Goal: Transaction & Acquisition: Purchase product/service

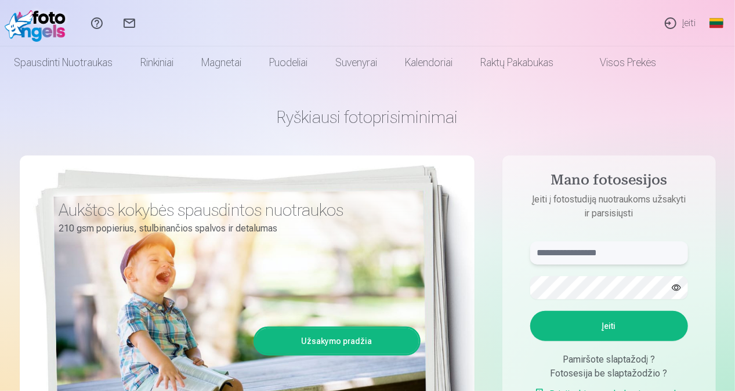
click at [617, 251] on input "text" at bounding box center [609, 252] width 158 height 23
drag, startPoint x: 653, startPoint y: 254, endPoint x: 600, endPoint y: 255, distance: 52.8
click at [600, 255] on input "**********" at bounding box center [609, 252] width 158 height 23
type input "**********"
click at [674, 292] on button "button" at bounding box center [677, 288] width 22 height 22
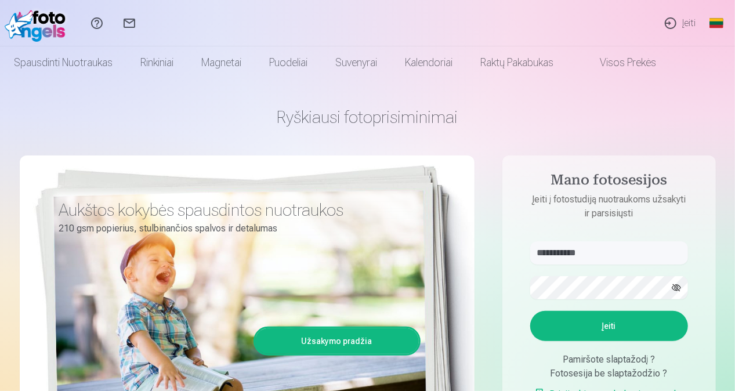
click at [624, 324] on button "Įeiti" at bounding box center [609, 326] width 158 height 30
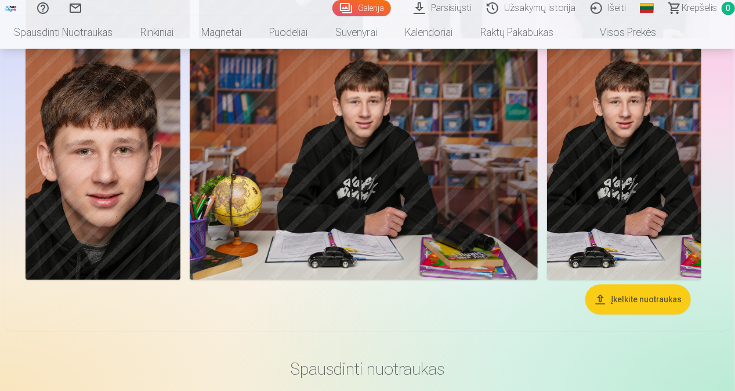
scroll to position [1027, 0]
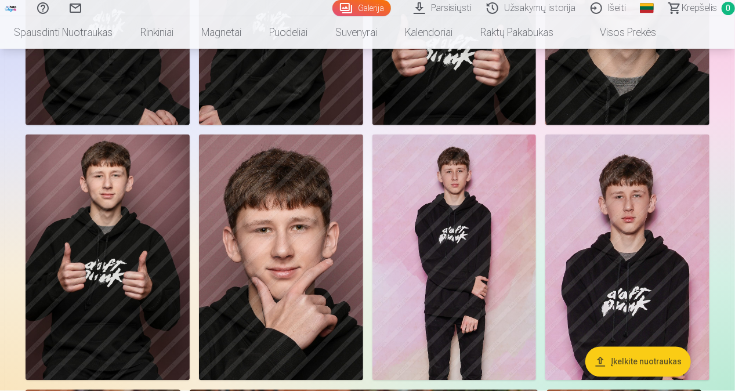
click at [646, 214] on img at bounding box center [627, 258] width 164 height 246
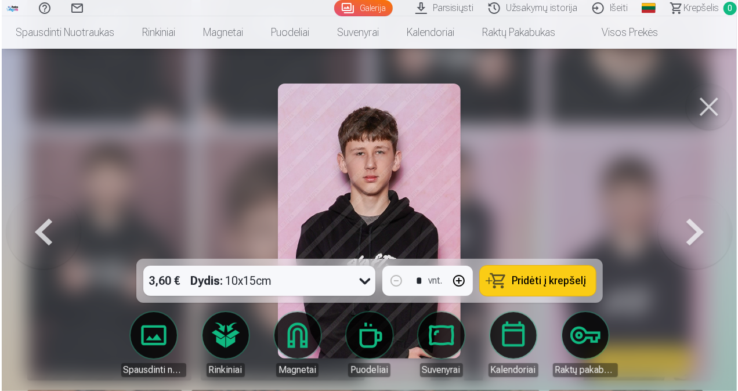
scroll to position [1029, 0]
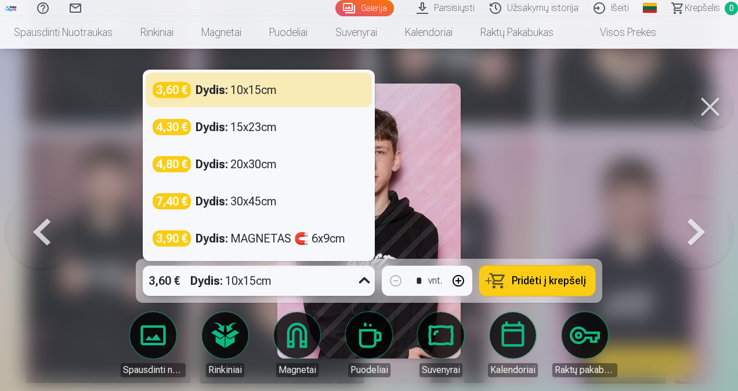
click at [364, 282] on icon at bounding box center [364, 281] width 19 height 19
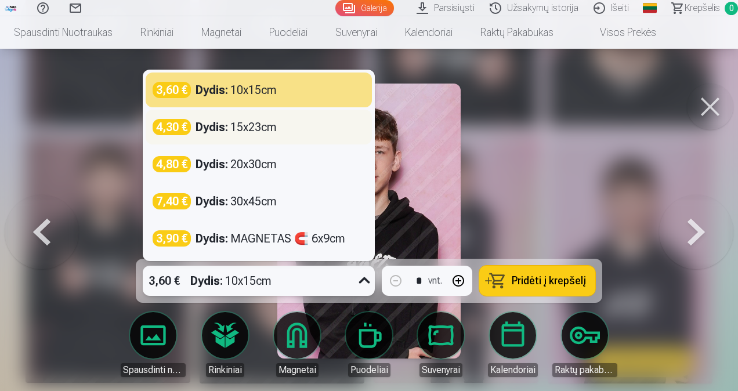
click at [242, 131] on div "Dydis : 15x23cm" at bounding box center [236, 127] width 81 height 16
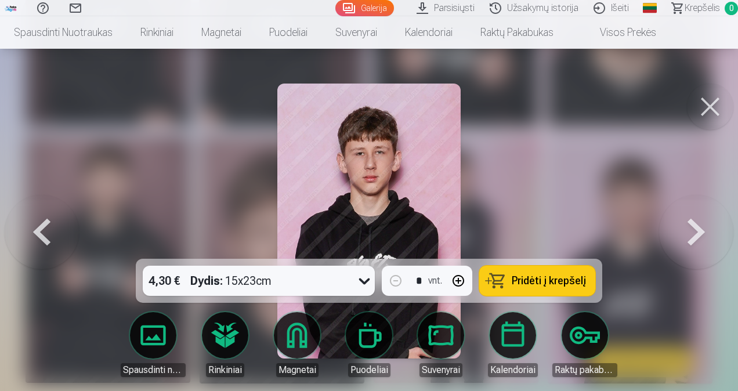
click at [48, 226] on button at bounding box center [42, 221] width 74 height 52
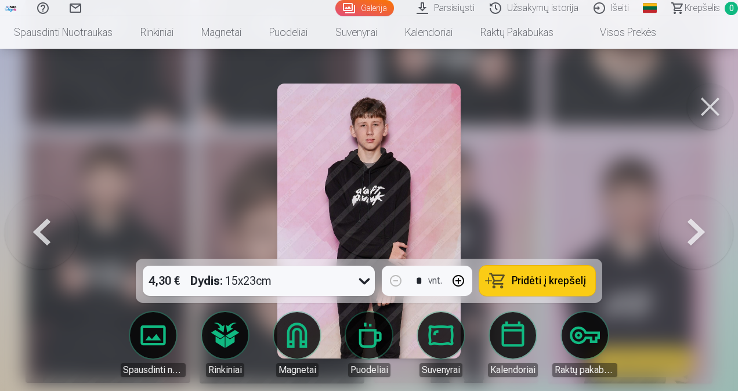
click at [700, 241] on button at bounding box center [696, 221] width 74 height 52
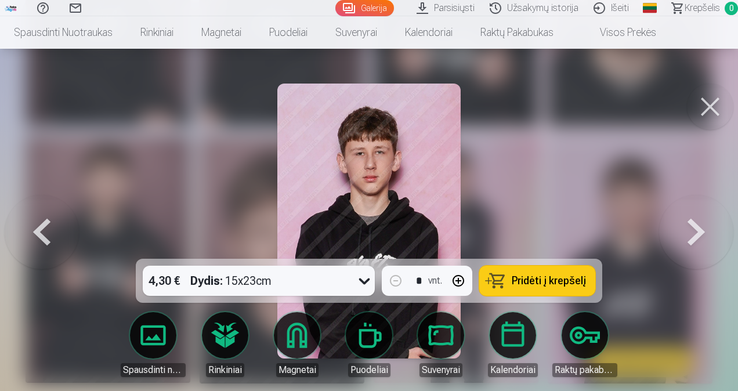
click at [700, 241] on button at bounding box center [696, 221] width 74 height 52
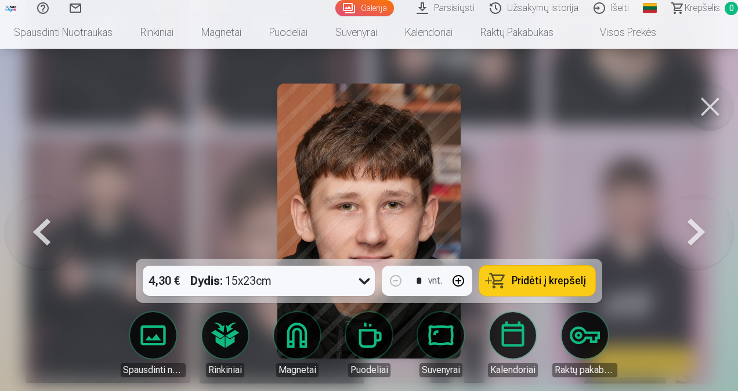
click at [46, 224] on button at bounding box center [42, 221] width 74 height 52
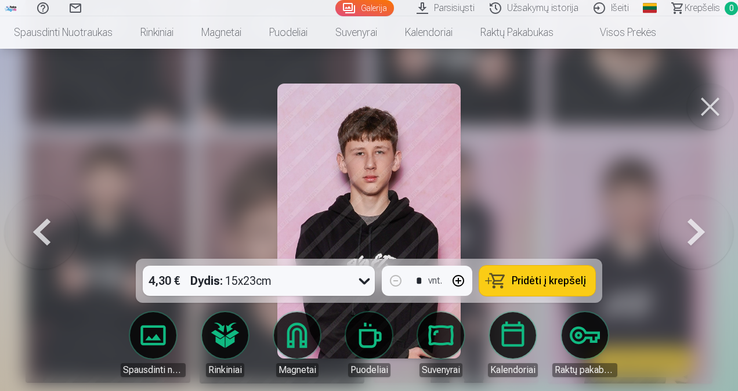
click at [528, 276] on span "Pridėti į krepšelį" at bounding box center [549, 281] width 74 height 10
click at [706, 103] on button at bounding box center [710, 107] width 46 height 46
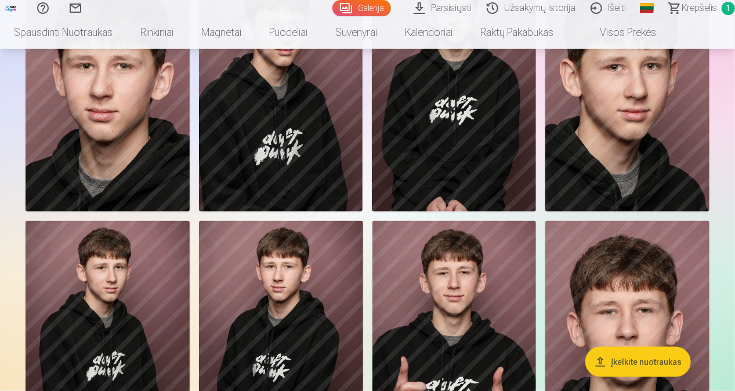
scroll to position [342, 0]
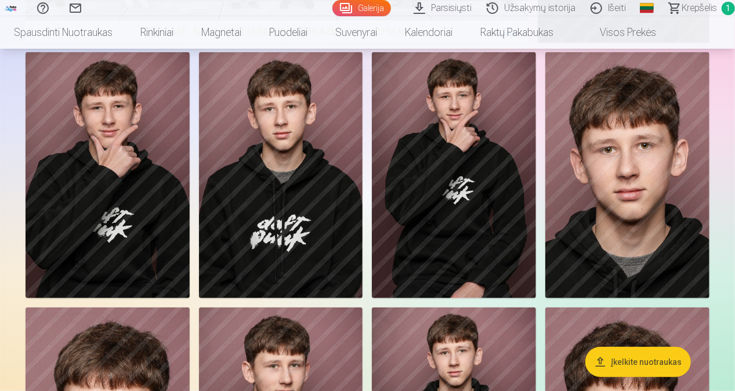
click at [97, 142] on img at bounding box center [108, 175] width 164 height 246
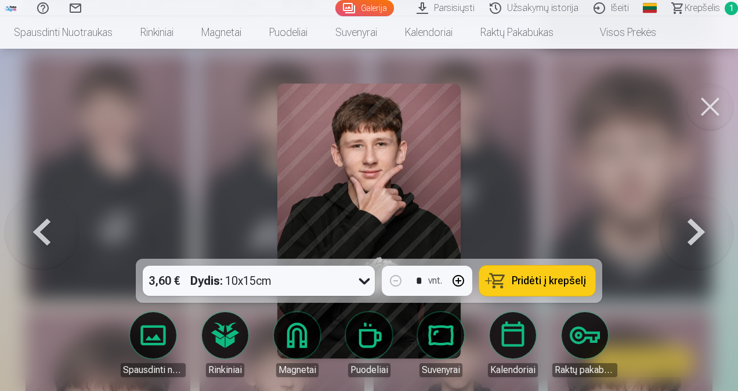
click at [313, 154] on img at bounding box center [368, 221] width 183 height 275
click at [39, 230] on button at bounding box center [42, 221] width 74 height 52
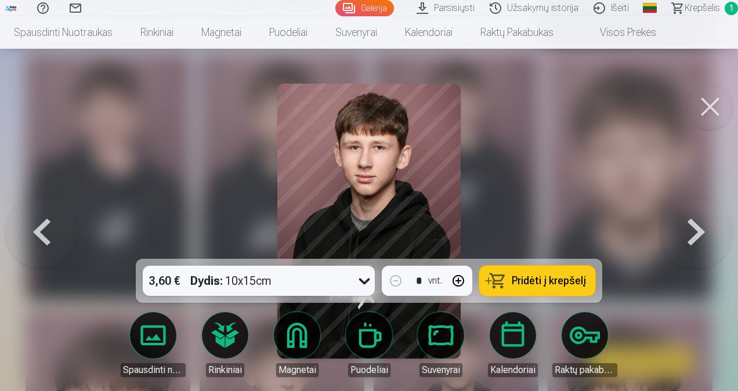
click at [710, 106] on button at bounding box center [710, 107] width 46 height 46
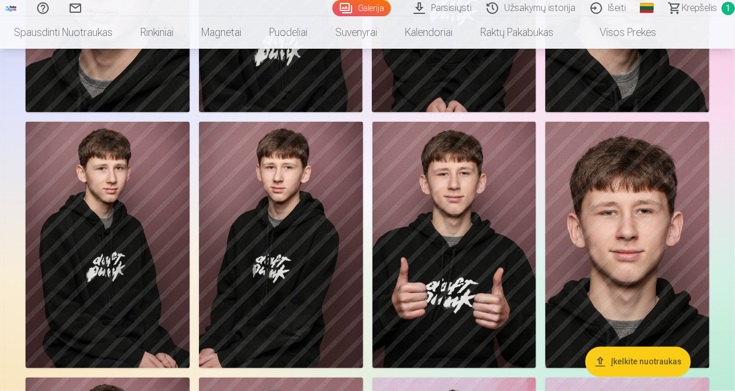
scroll to position [814, 0]
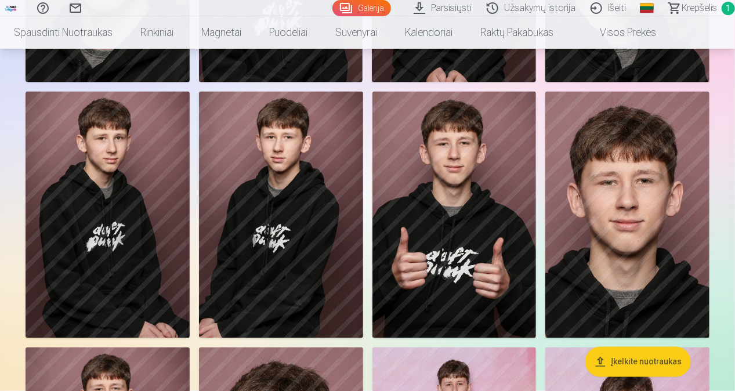
click at [438, 212] on img at bounding box center [455, 215] width 164 height 246
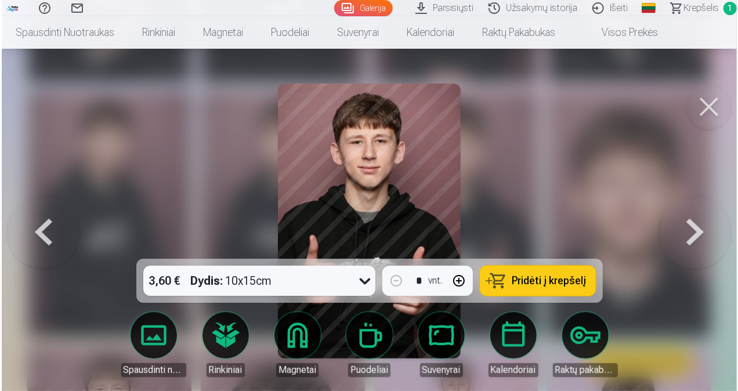
scroll to position [816, 0]
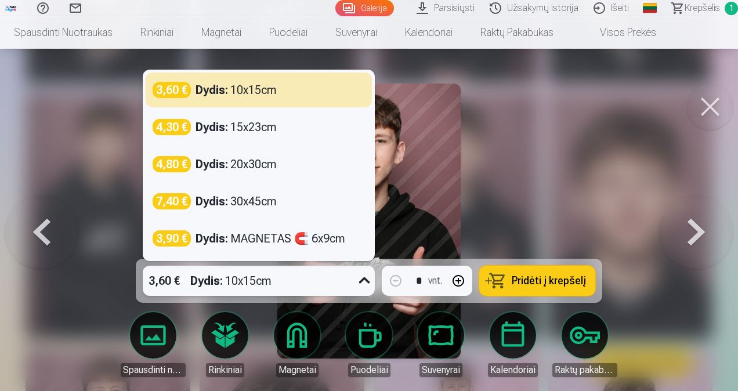
click at [360, 279] on icon at bounding box center [364, 281] width 19 height 19
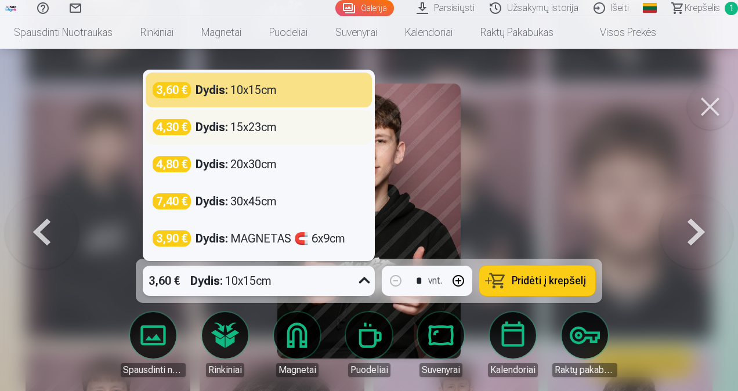
click at [249, 129] on div "Dydis : 15x23cm" at bounding box center [236, 127] width 81 height 16
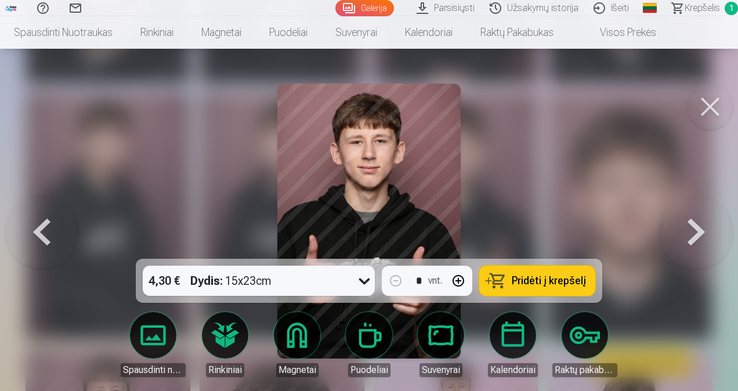
click at [510, 279] on button "Pridėti į krepšelį" at bounding box center [537, 281] width 116 height 30
click at [711, 103] on button at bounding box center [710, 107] width 46 height 46
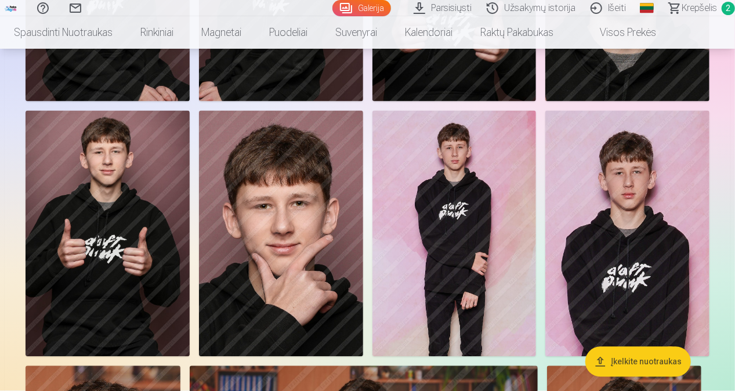
scroll to position [1093, 0]
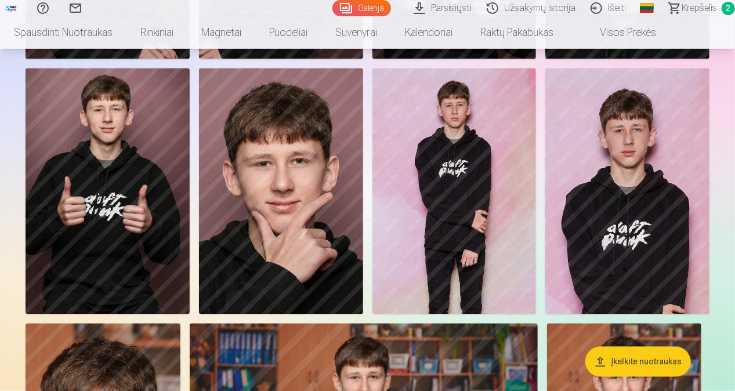
click at [122, 146] on img at bounding box center [108, 191] width 164 height 246
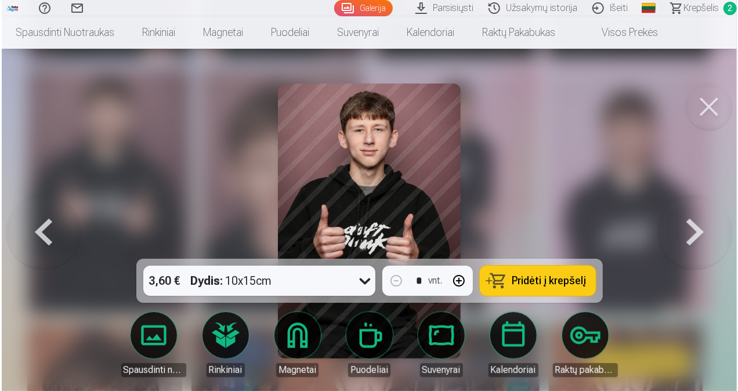
scroll to position [1096, 0]
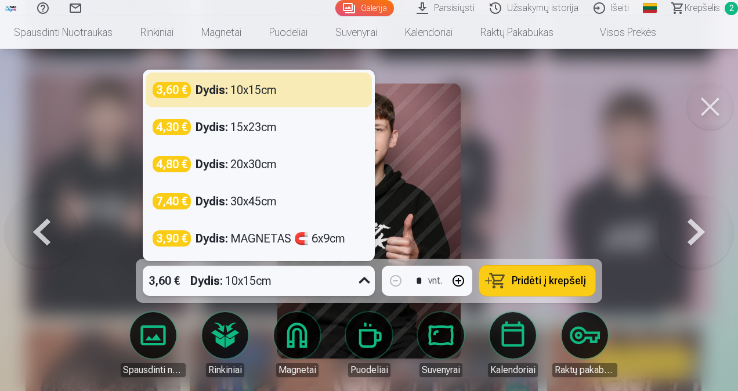
click at [365, 280] on icon at bounding box center [364, 281] width 19 height 19
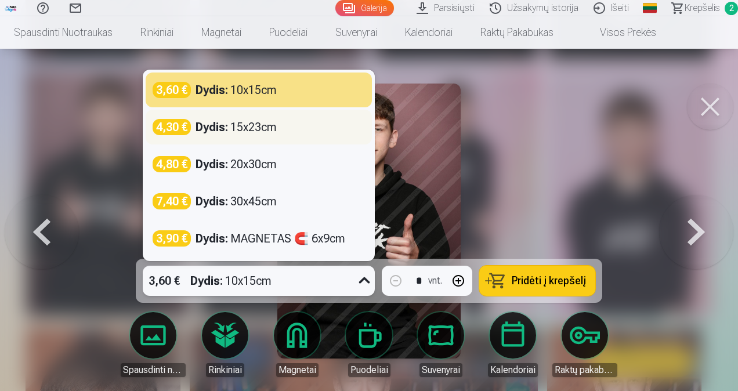
click at [258, 123] on div "Dydis : 15x23cm" at bounding box center [236, 127] width 81 height 16
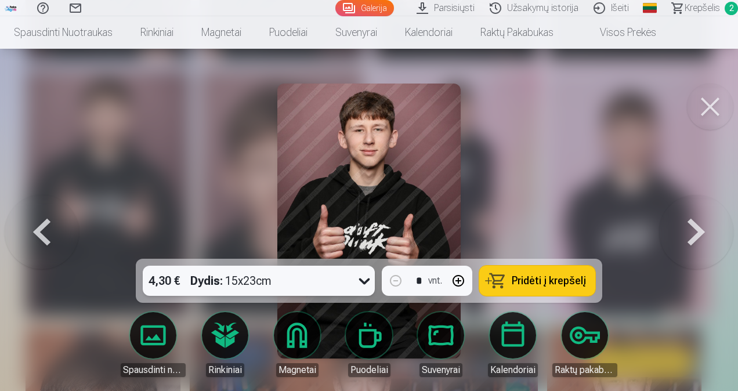
click at [547, 278] on span "Pridėti į krepšelį" at bounding box center [549, 281] width 74 height 10
click at [711, 106] on button at bounding box center [710, 107] width 46 height 46
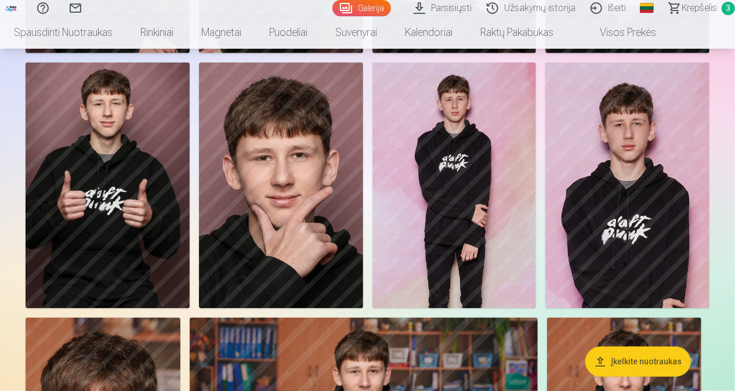
scroll to position [1105, 0]
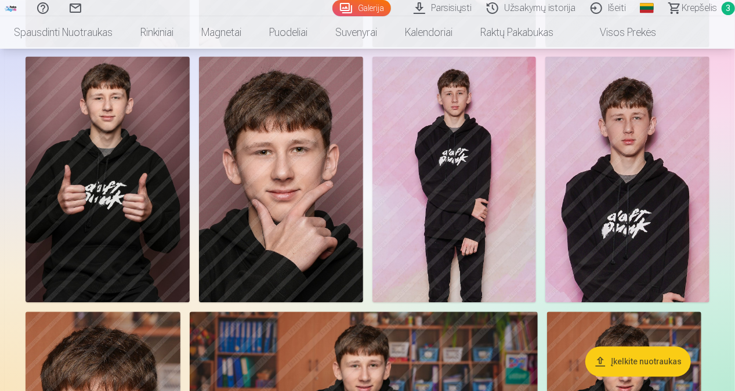
click at [641, 167] on img at bounding box center [627, 179] width 164 height 246
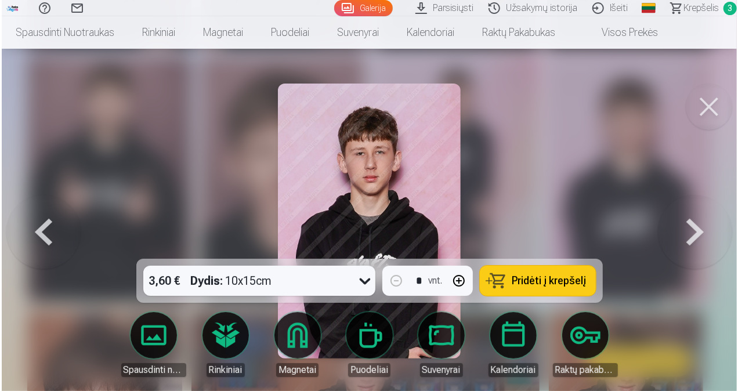
scroll to position [1108, 0]
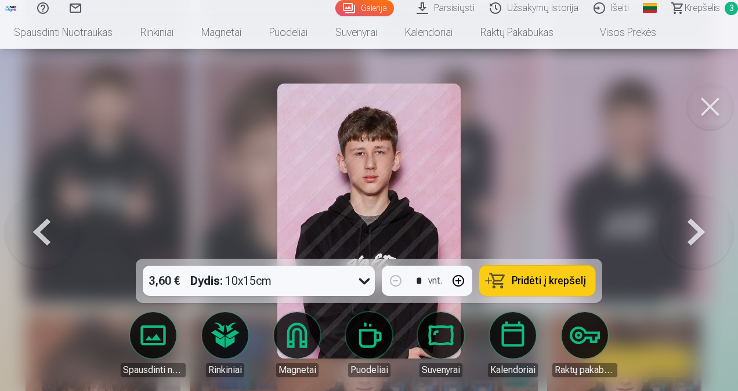
click at [705, 110] on button at bounding box center [710, 107] width 46 height 46
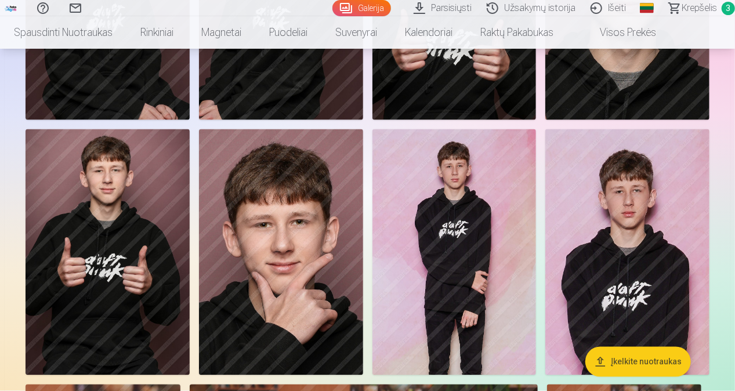
scroll to position [1038, 0]
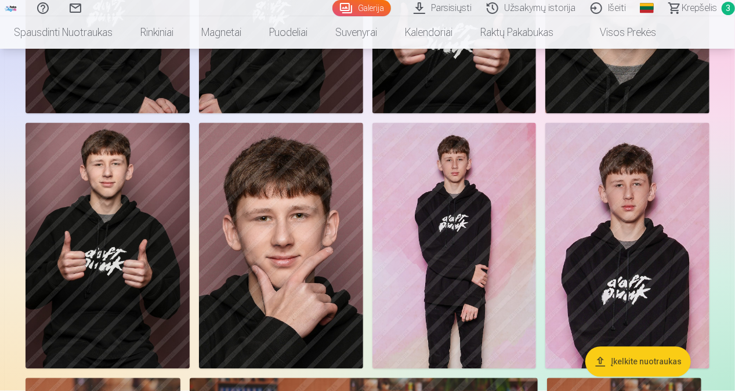
click at [726, 9] on span "3" at bounding box center [728, 8] width 13 height 13
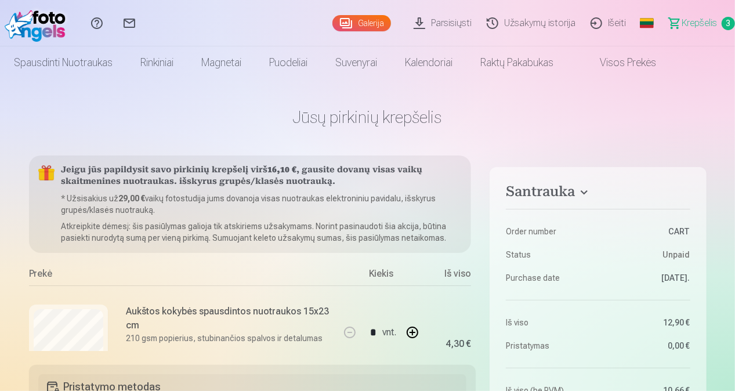
scroll to position [342, 0]
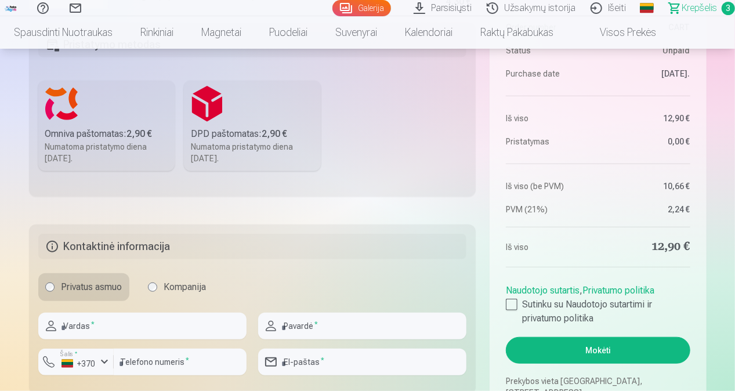
click at [732, 37] on nav "Spausdinti nuotraukas Aukštos kokybės spausdintos nuotraukos 210 gsm popierius,…" at bounding box center [367, 32] width 735 height 32
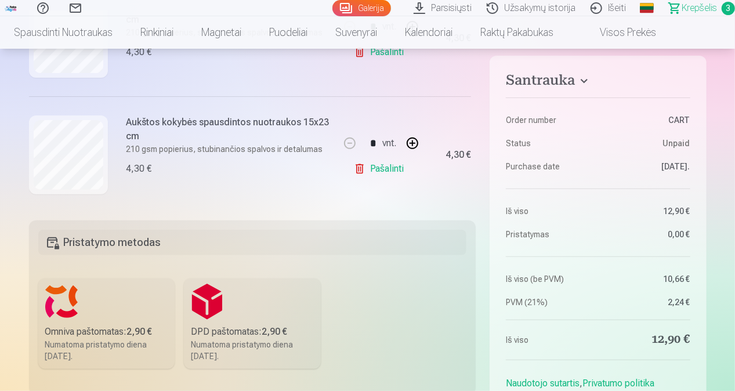
scroll to position [153, 0]
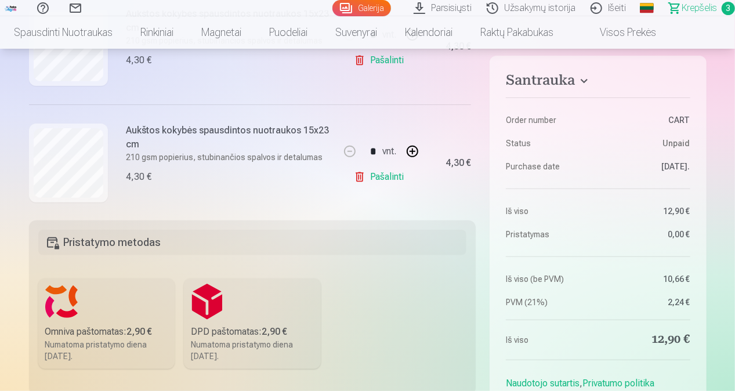
click at [360, 178] on link "Pašalinti" at bounding box center [381, 176] width 55 height 23
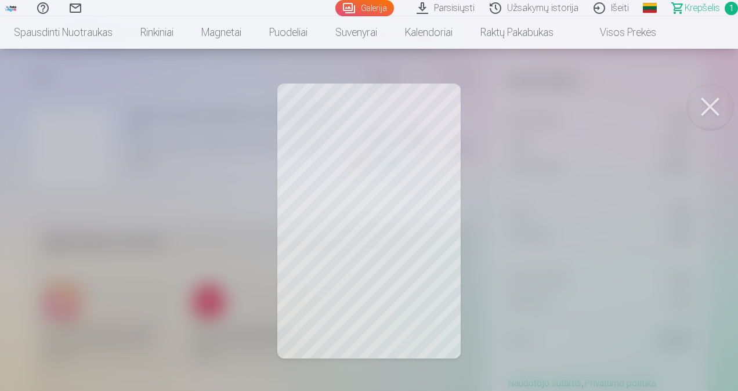
click at [702, 100] on button at bounding box center [710, 107] width 46 height 46
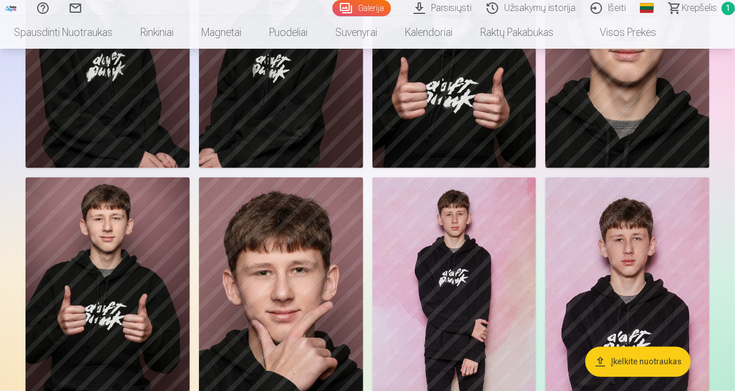
scroll to position [1014, 0]
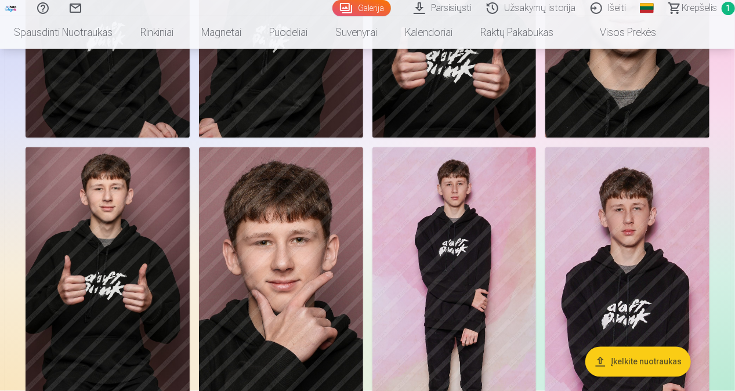
click at [89, 207] on img at bounding box center [108, 270] width 164 height 246
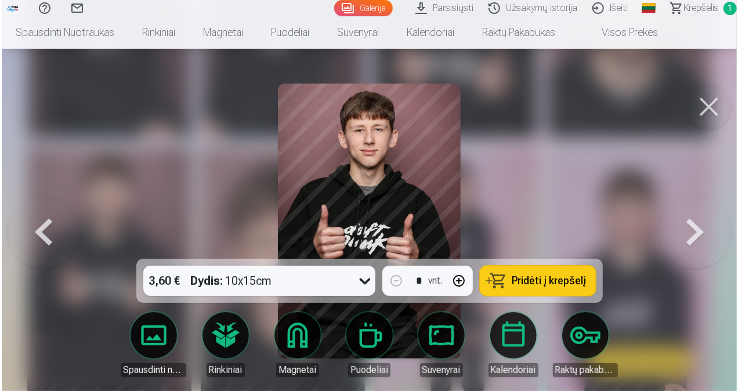
scroll to position [1017, 0]
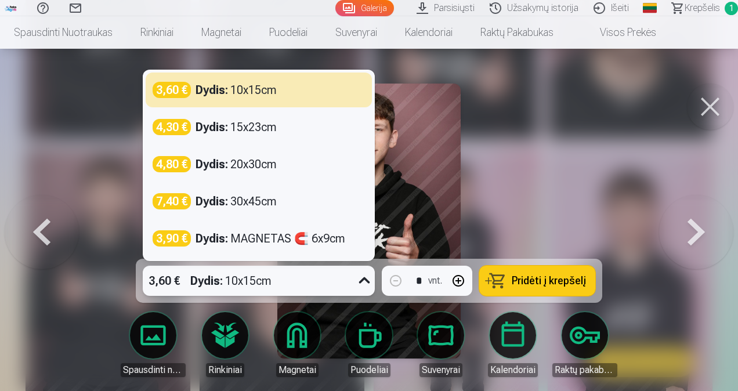
click at [363, 280] on icon at bounding box center [364, 281] width 19 height 19
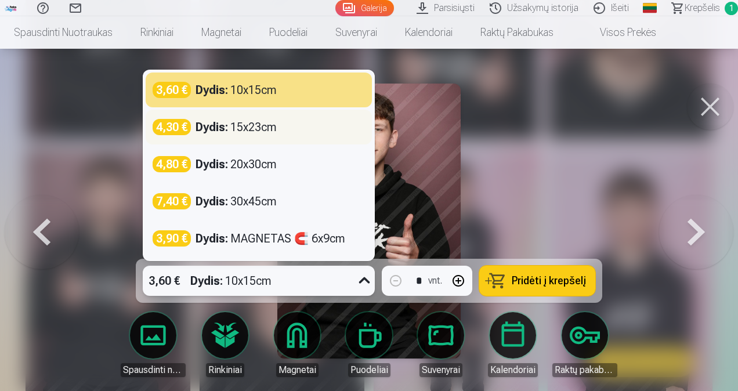
click at [270, 132] on div "Dydis : 15x23cm" at bounding box center [236, 127] width 81 height 16
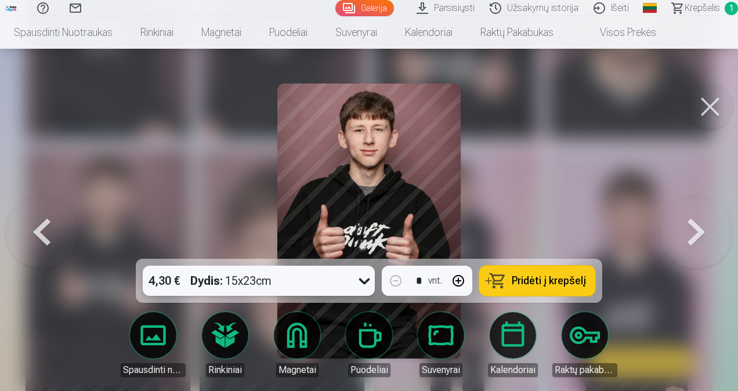
click at [571, 281] on span "Pridėti į krepšelį" at bounding box center [549, 281] width 74 height 10
click at [716, 99] on button at bounding box center [710, 107] width 46 height 46
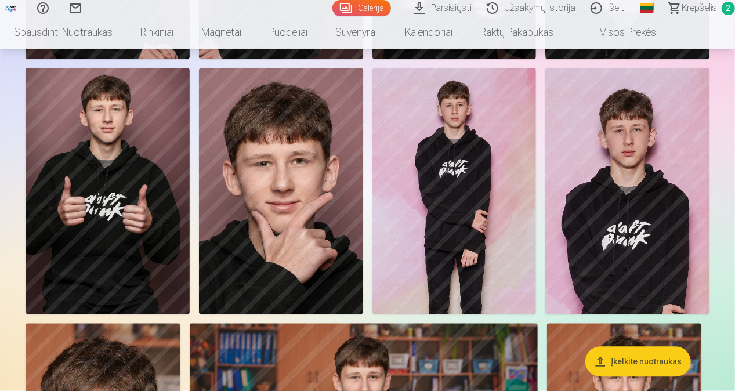
scroll to position [1056, 0]
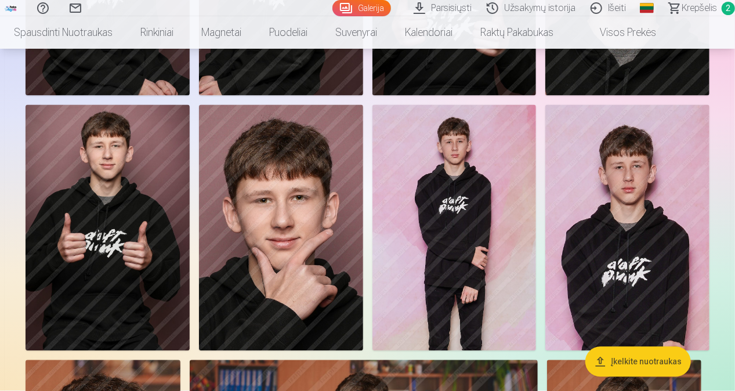
click at [461, 174] on img at bounding box center [455, 228] width 164 height 246
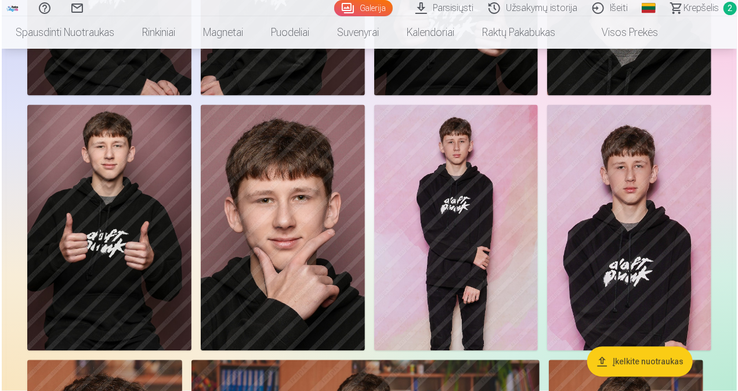
scroll to position [1060, 0]
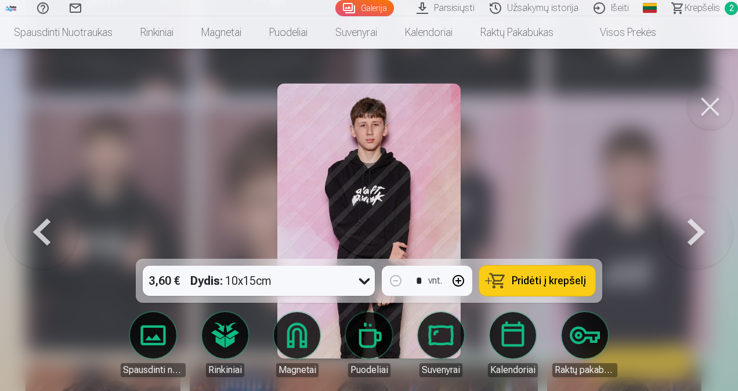
click at [535, 283] on span "Pridėti į krepšelį" at bounding box center [549, 281] width 74 height 10
click at [721, 92] on button at bounding box center [710, 107] width 46 height 46
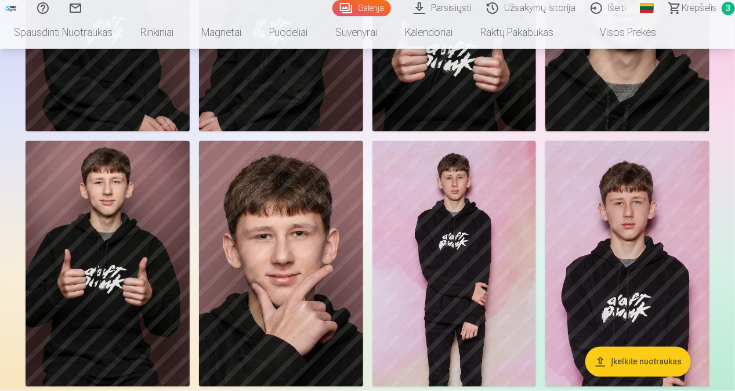
scroll to position [1014, 0]
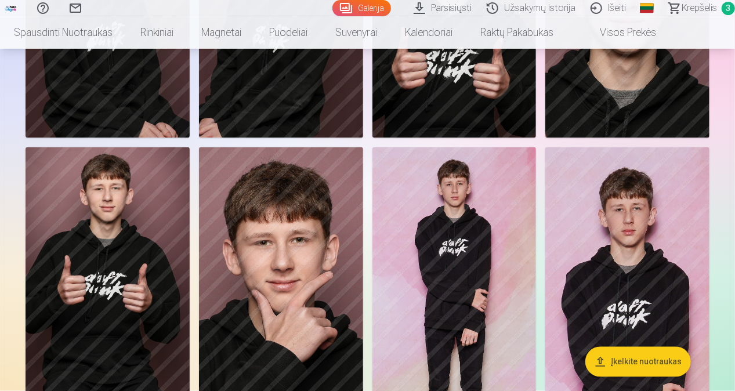
click at [644, 210] on img at bounding box center [627, 270] width 164 height 246
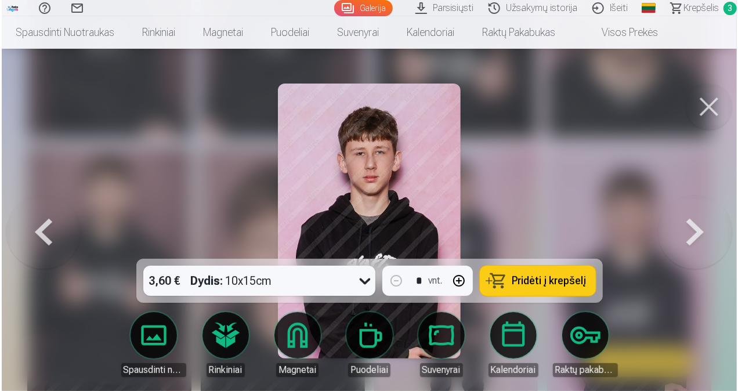
scroll to position [1017, 0]
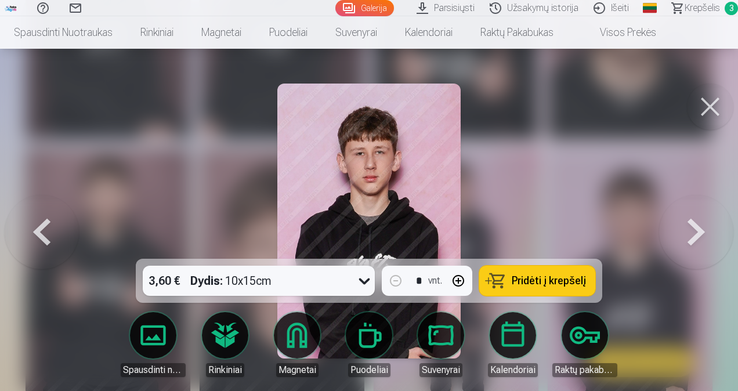
click at [376, 183] on img at bounding box center [368, 221] width 183 height 275
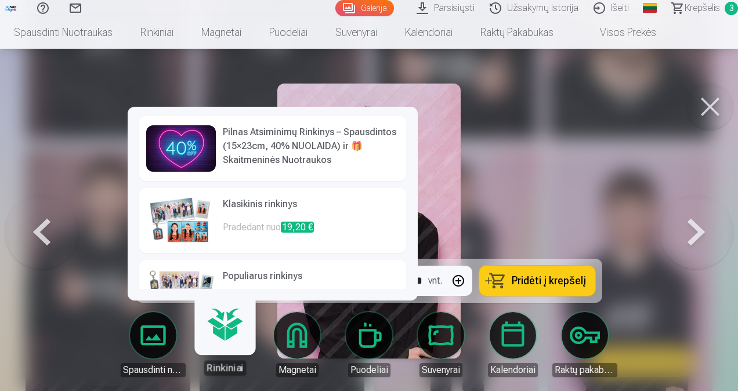
click at [193, 143] on img at bounding box center [181, 148] width 70 height 46
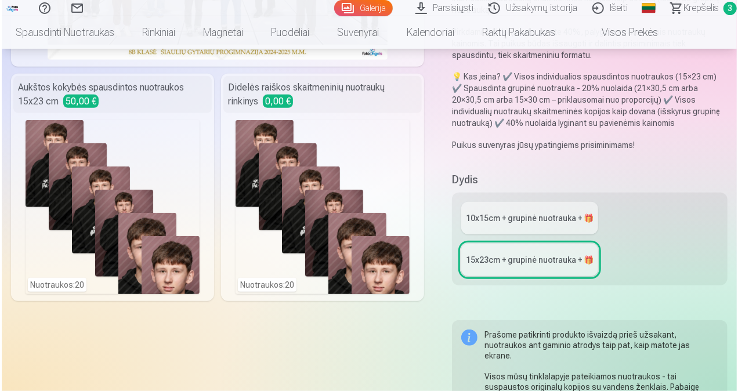
scroll to position [259, 0]
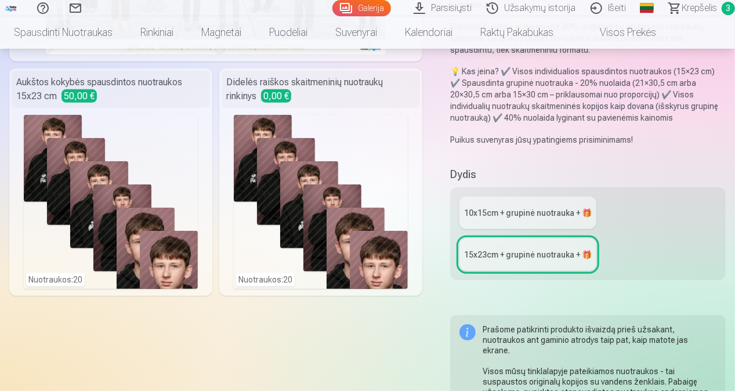
click at [320, 131] on div "Nuotraukos : 20" at bounding box center [321, 202] width 174 height 174
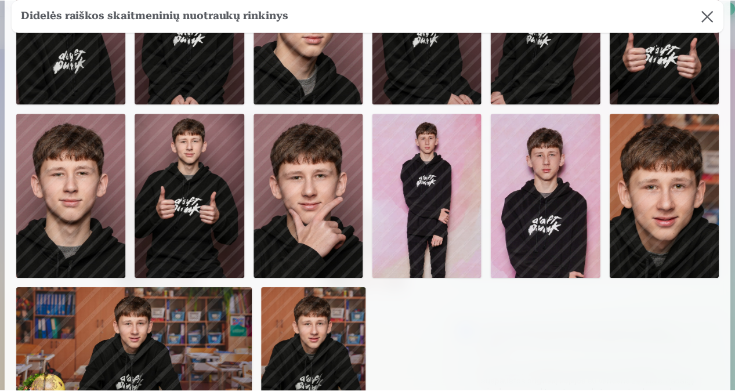
scroll to position [302, 0]
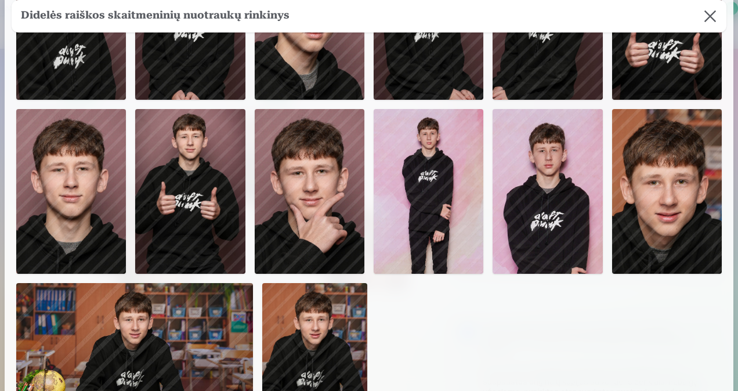
click at [707, 21] on button at bounding box center [710, 16] width 32 height 32
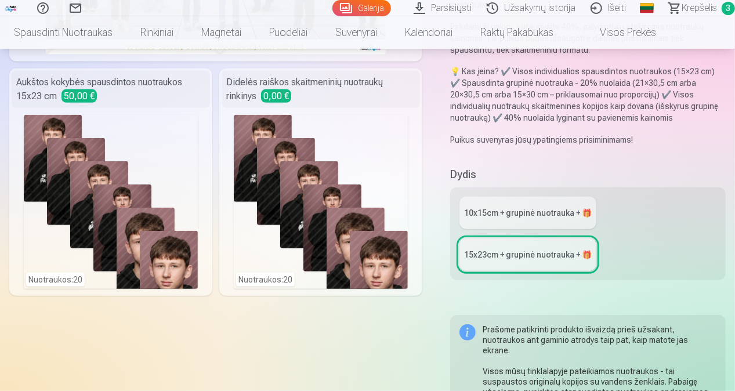
click at [555, 207] on div "10x15сm + grupinė nuotrauka + 🎁" at bounding box center [528, 213] width 128 height 12
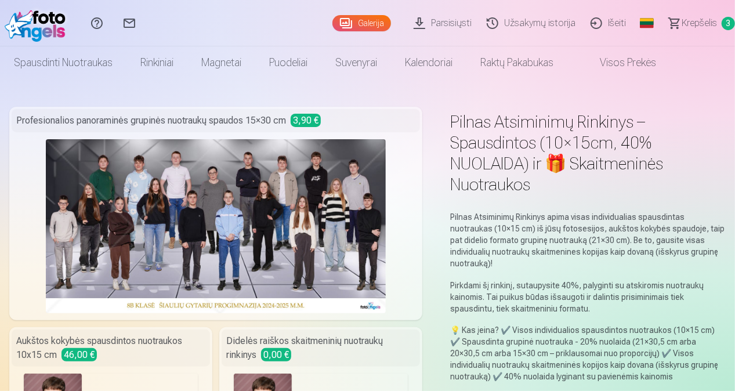
click at [707, 21] on span "Krepšelis" at bounding box center [699, 23] width 35 height 14
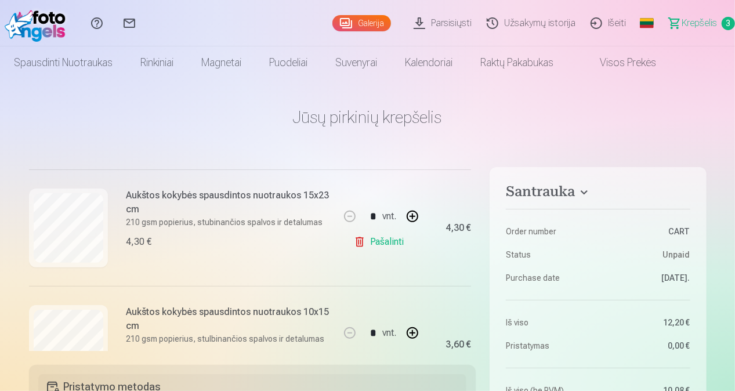
scroll to position [286, 0]
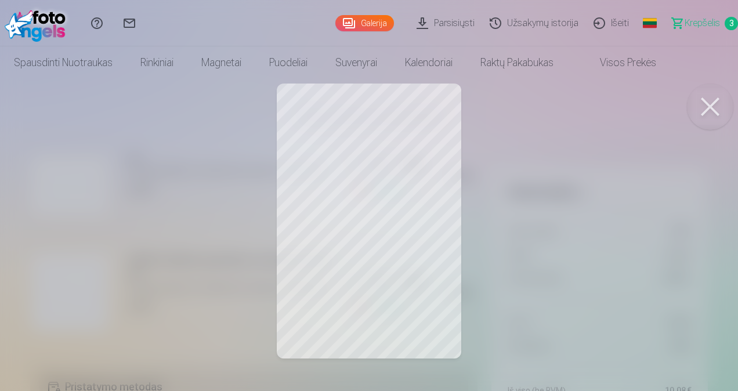
click at [712, 108] on button at bounding box center [710, 107] width 46 height 46
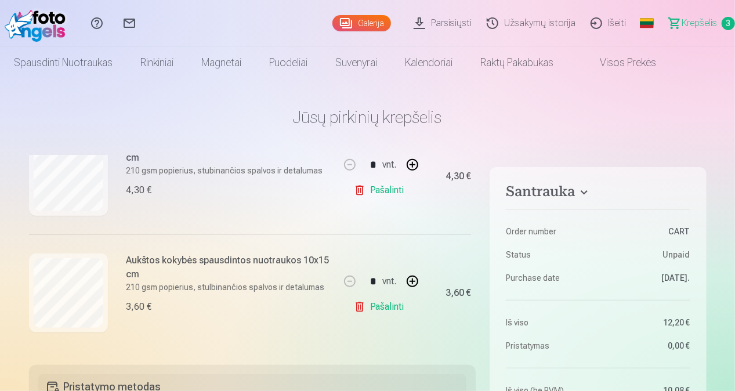
scroll to position [117, 0]
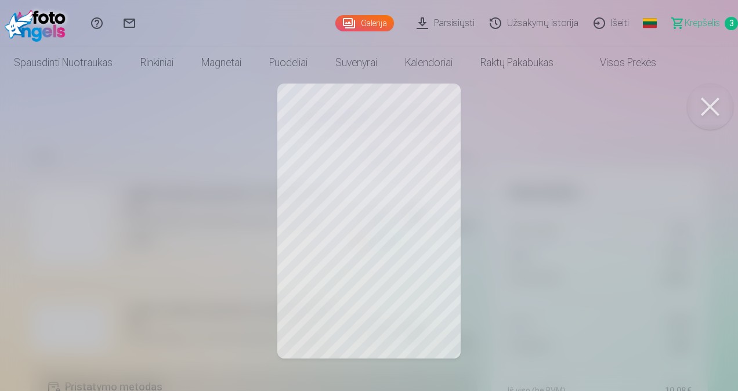
drag, startPoint x: 708, startPoint y: 104, endPoint x: 237, endPoint y: 197, distance: 479.7
click at [237, 197] on body "Pagalbos centras Susisiekite su mumis Galerija Parsisiųsti Užsakymų istorija Iš…" at bounding box center [369, 195] width 738 height 391
click at [709, 103] on button at bounding box center [710, 107] width 46 height 46
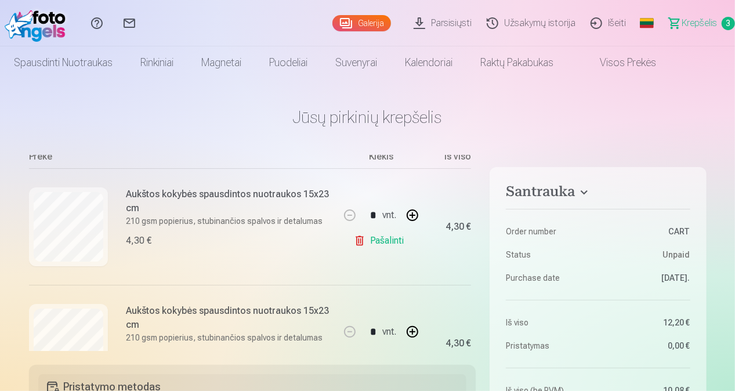
click at [476, 341] on div "Jeigu jūs papildysit savo pirkinių krepšelį virš 16,80 € , gausite dovanų visas…" at bounding box center [252, 254] width 447 height 196
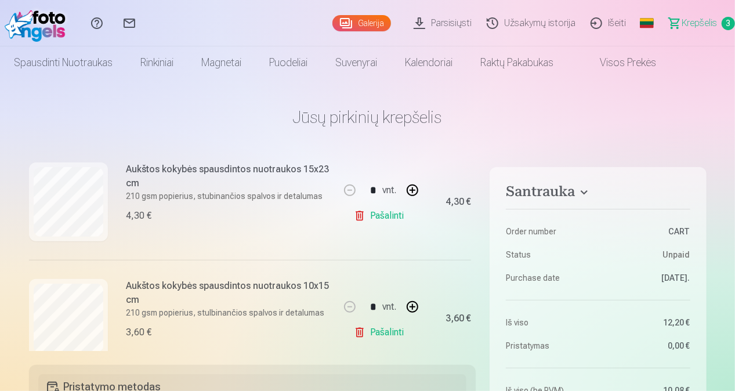
scroll to position [286, 0]
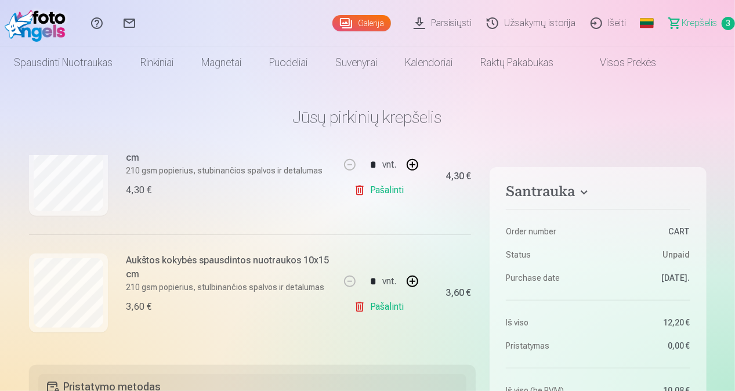
click at [386, 306] on link "Pašalinti" at bounding box center [381, 306] width 55 height 23
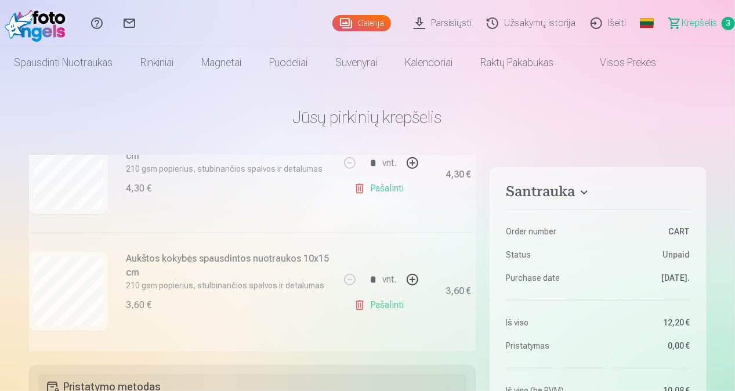
scroll to position [169, 0]
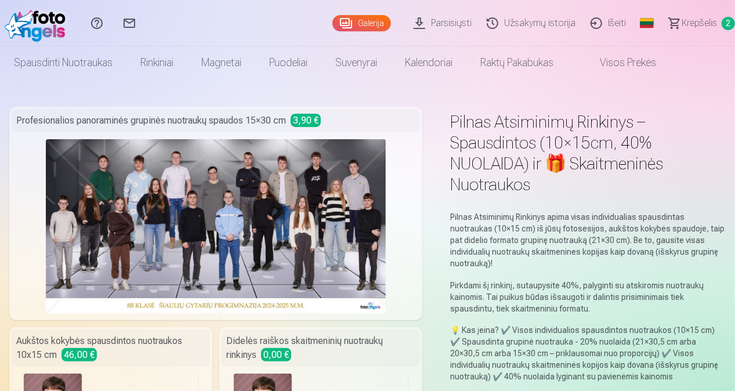
scroll to position [342, 0]
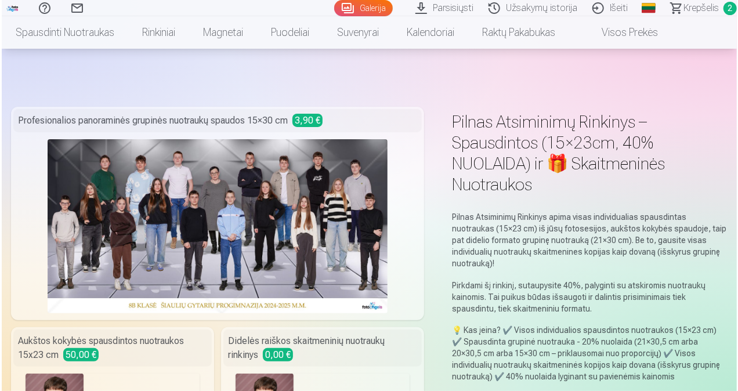
scroll to position [1017, 0]
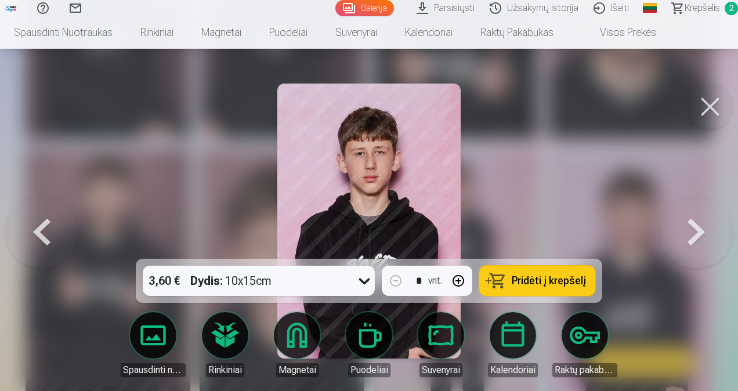
drag, startPoint x: 731, startPoint y: 108, endPoint x: 720, endPoint y: 106, distance: 11.3
click at [720, 106] on button at bounding box center [710, 107] width 46 height 46
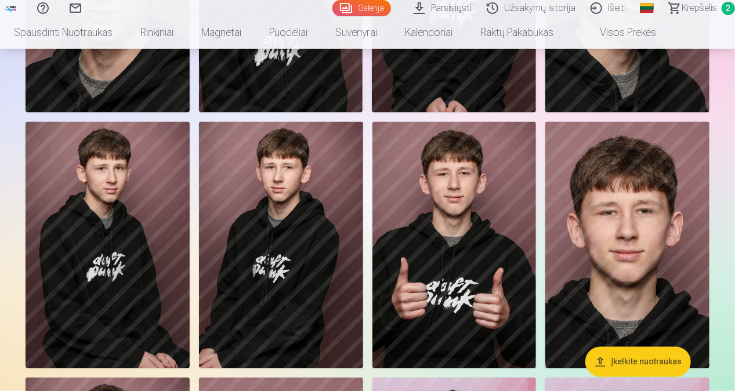
scroll to position [795, 0]
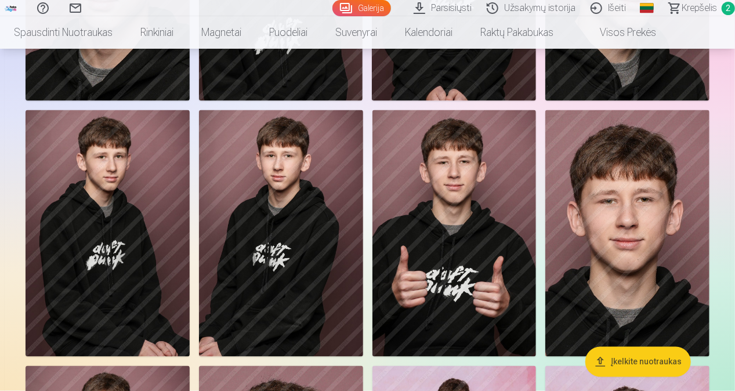
click at [463, 180] on img at bounding box center [455, 233] width 164 height 246
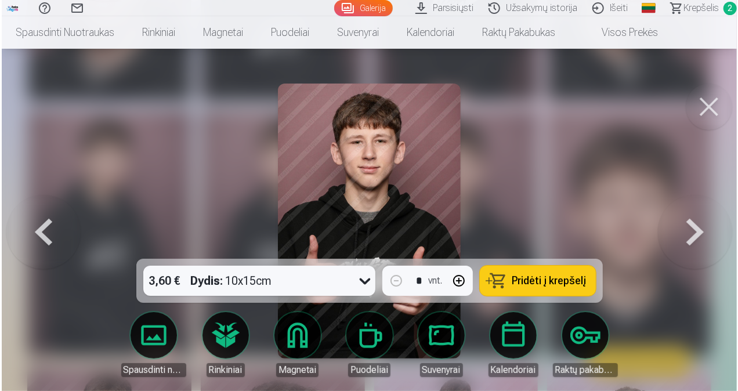
scroll to position [797, 0]
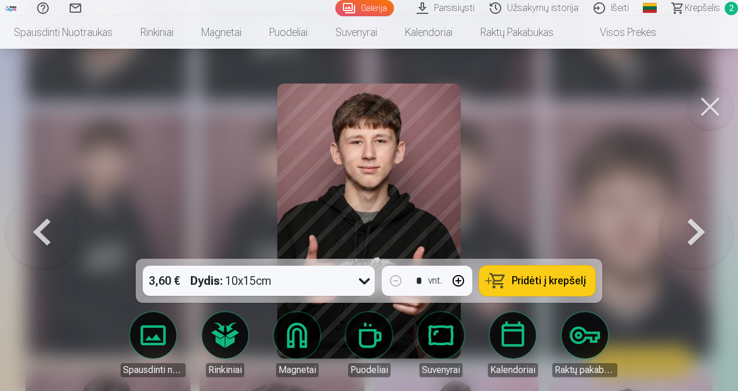
click at [522, 283] on span "Pridėti į krepšelį" at bounding box center [549, 281] width 74 height 10
click at [706, 99] on button at bounding box center [710, 107] width 46 height 46
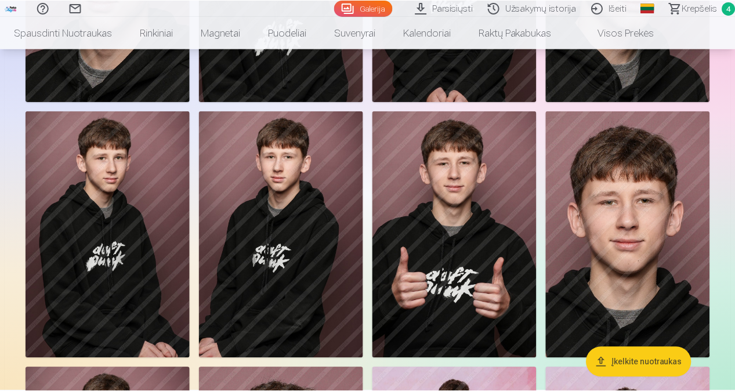
scroll to position [795, 0]
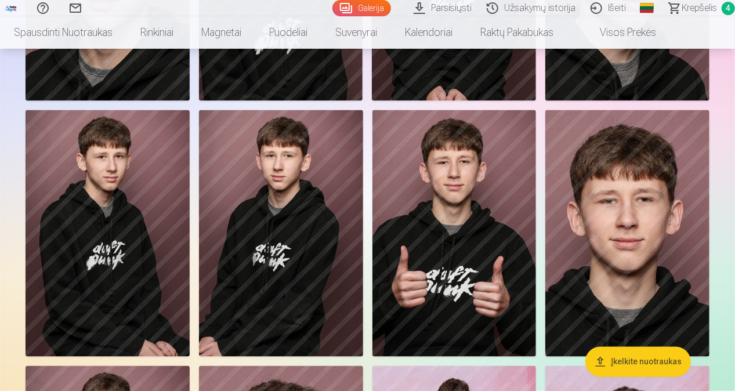
click at [638, 215] on img at bounding box center [627, 233] width 164 height 246
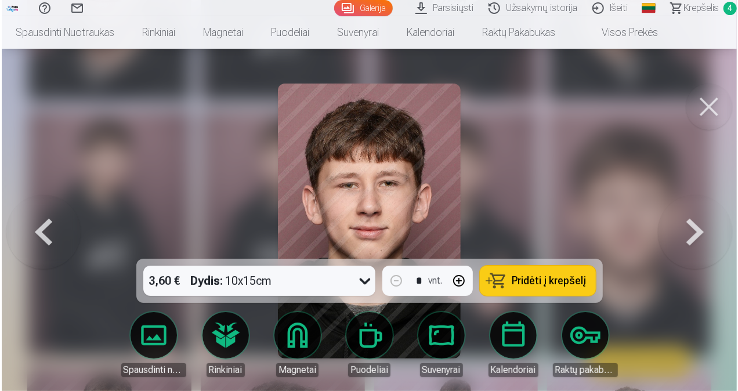
scroll to position [797, 0]
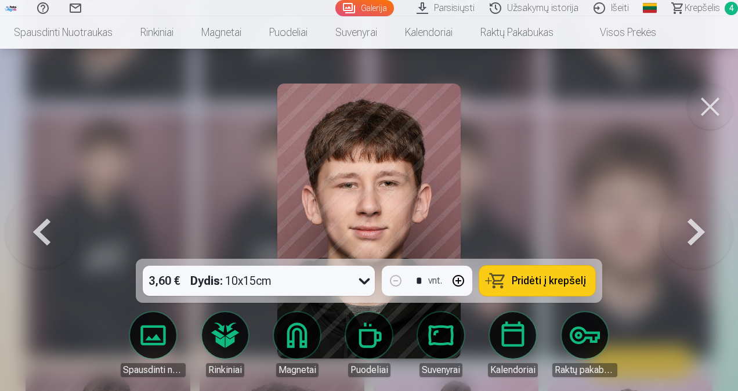
click at [705, 8] on span "Krepšelis" at bounding box center [702, 8] width 35 height 14
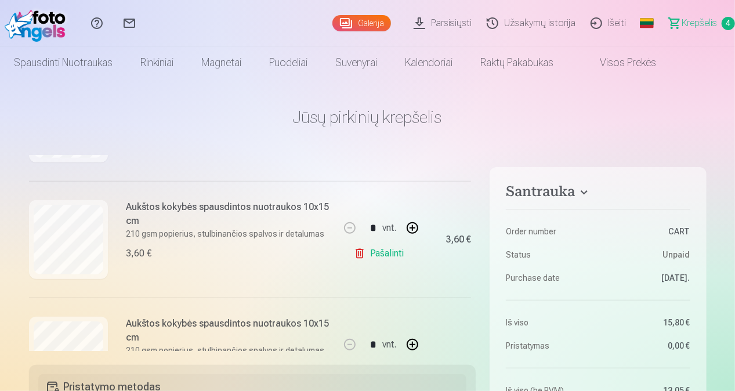
scroll to position [403, 0]
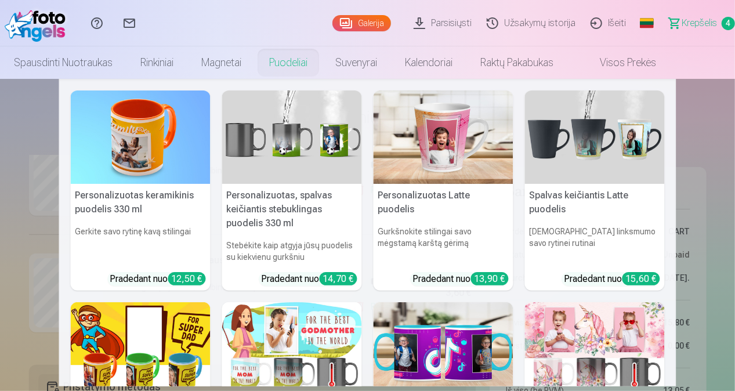
click at [291, 62] on link "Puodeliai" at bounding box center [288, 62] width 66 height 32
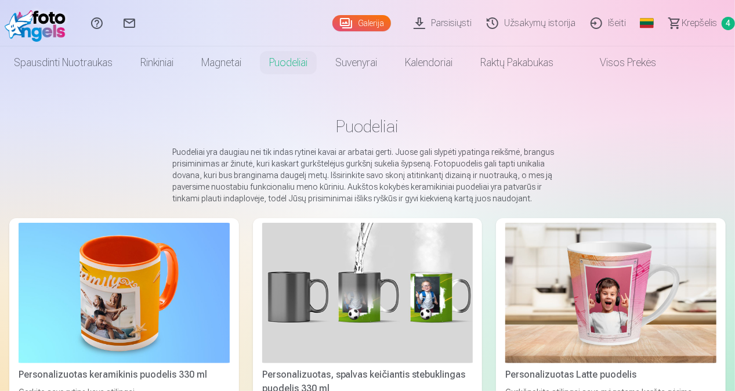
click at [710, 20] on span "Krepšelis" at bounding box center [699, 23] width 35 height 14
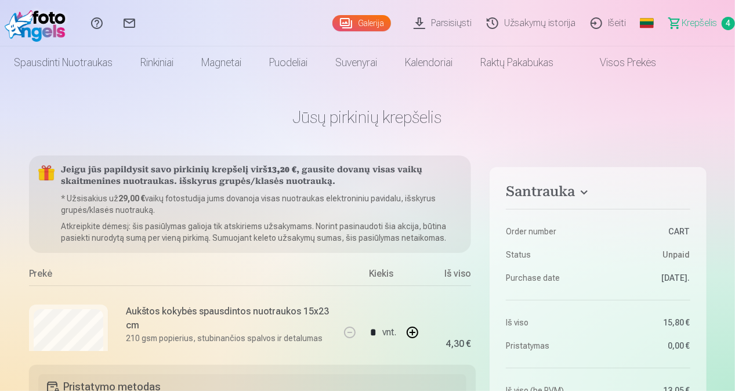
drag, startPoint x: 485, startPoint y: 208, endPoint x: 484, endPoint y: 222, distance: 13.9
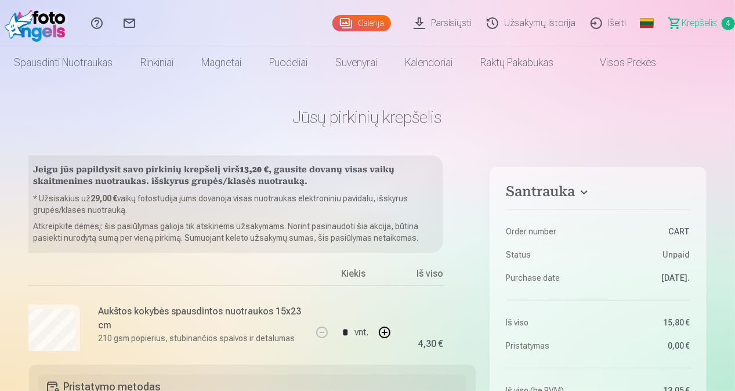
drag, startPoint x: 476, startPoint y: 212, endPoint x: 485, endPoint y: 241, distance: 30.3
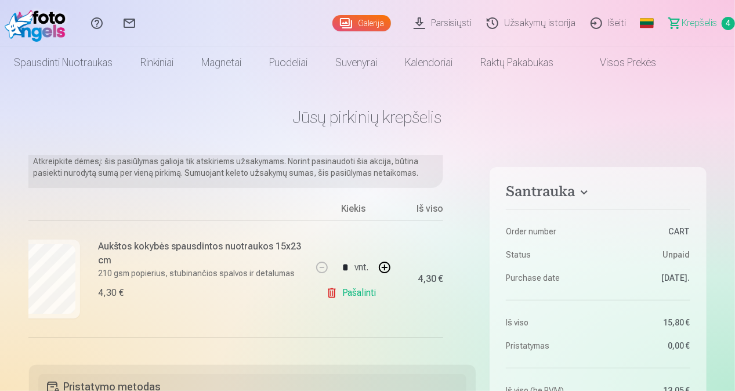
scroll to position [65, 28]
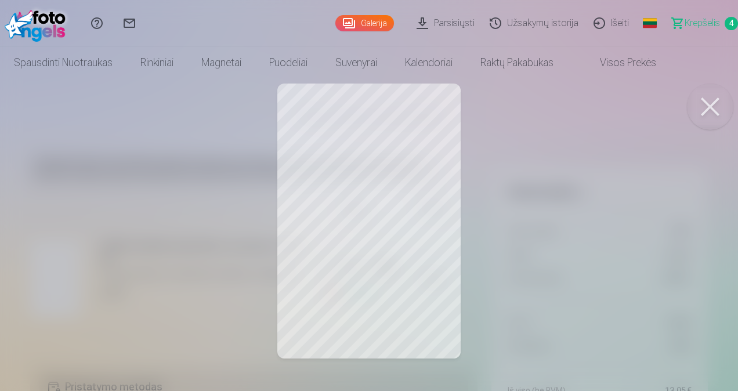
click at [704, 107] on button at bounding box center [710, 107] width 46 height 46
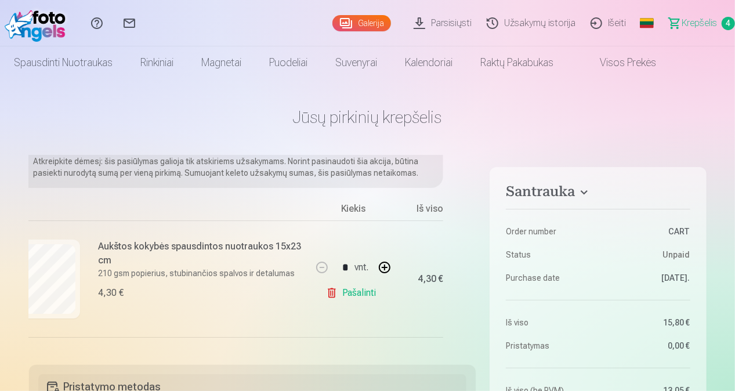
click at [476, 260] on div "Jeigu jūs papildysit savo pirkinių krepšelį virš 13,20 € , gausite dovanų visas…" at bounding box center [252, 254] width 447 height 196
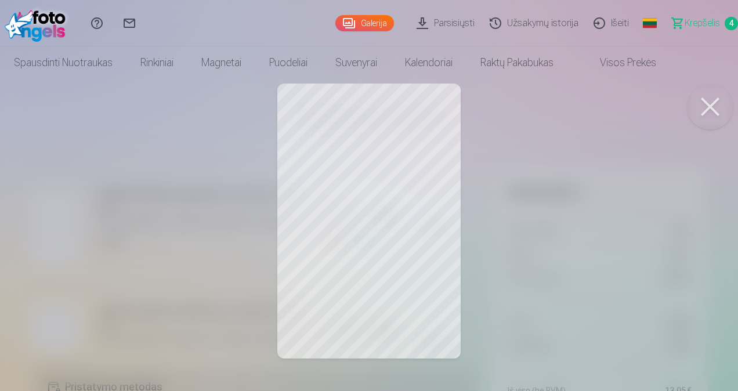
click at [717, 107] on button at bounding box center [710, 107] width 46 height 46
click at [715, 100] on button at bounding box center [710, 107] width 46 height 46
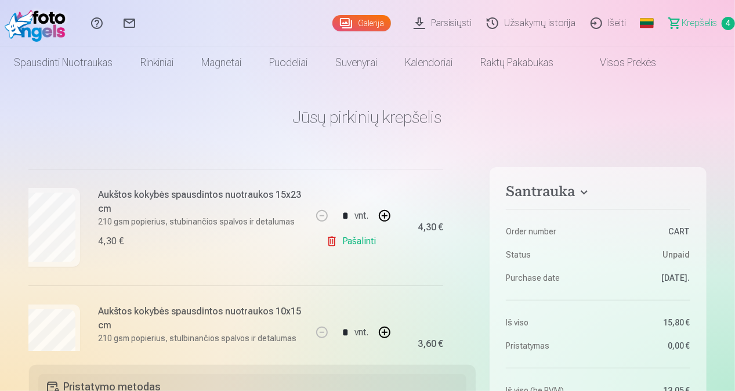
scroll to position [403, 28]
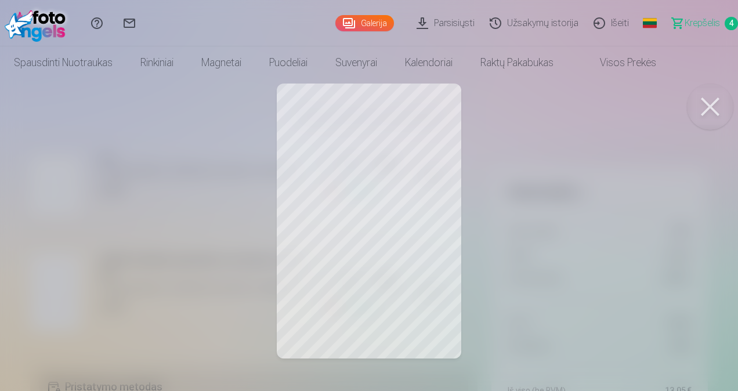
click at [707, 20] on span "Krepšelis" at bounding box center [702, 23] width 35 height 14
click at [708, 103] on button at bounding box center [710, 107] width 46 height 46
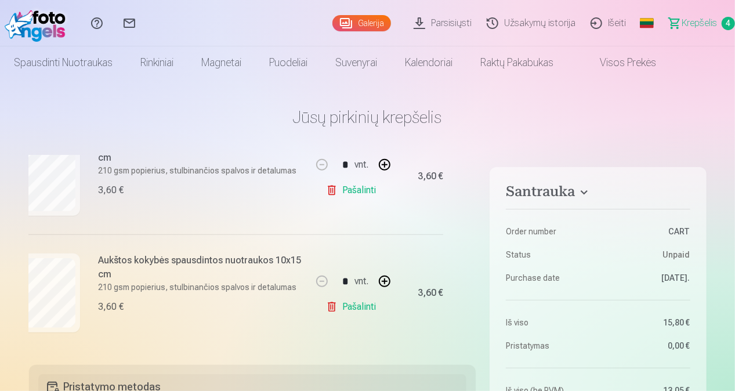
click at [698, 21] on span "Krepšelis" at bounding box center [699, 23] width 35 height 14
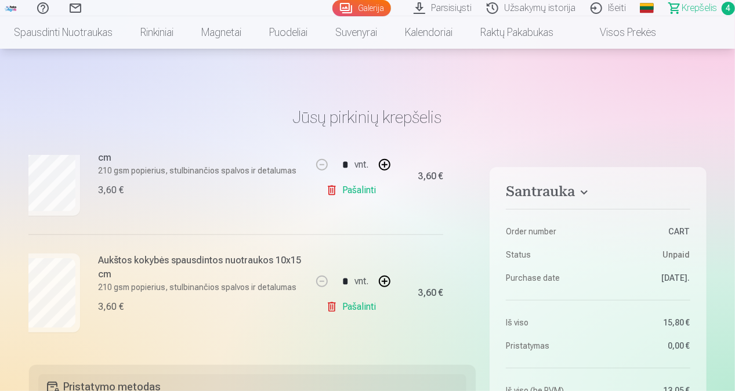
scroll to position [342, 0]
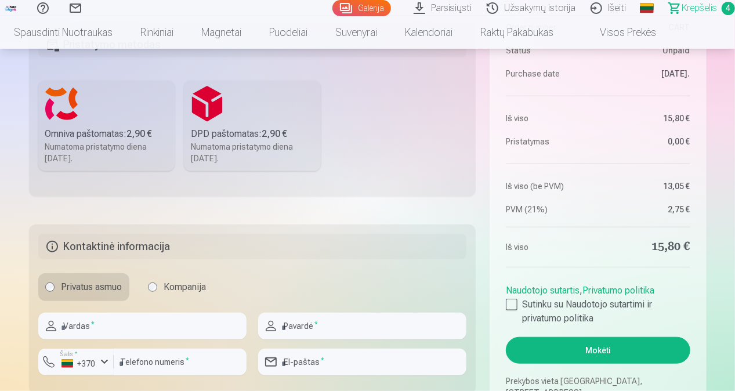
click at [64, 110] on label "Omniva paštomatas : 2,90 € Numatoma pristatymo diena 20.09.2025." at bounding box center [106, 126] width 137 height 91
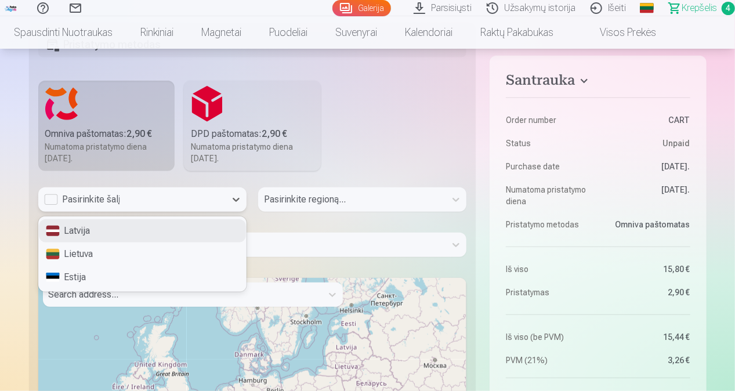
click at [52, 202] on div "Pasirinkite šalį" at bounding box center [132, 200] width 176 height 14
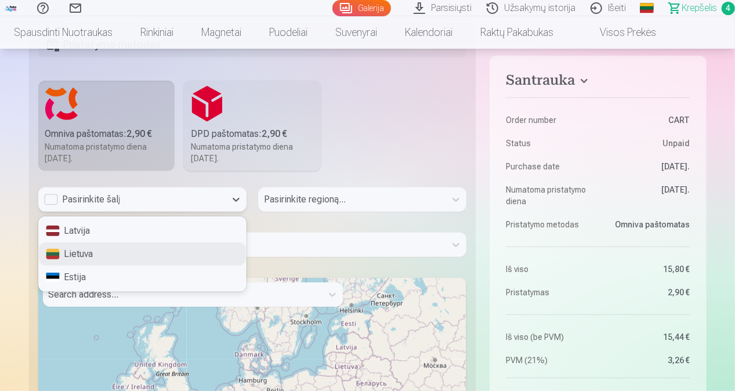
click at [68, 252] on div "Lietuva" at bounding box center [142, 254] width 207 height 23
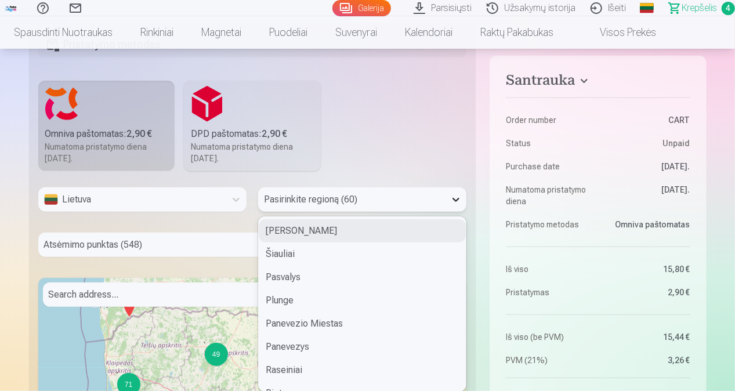
scroll to position [347, 0]
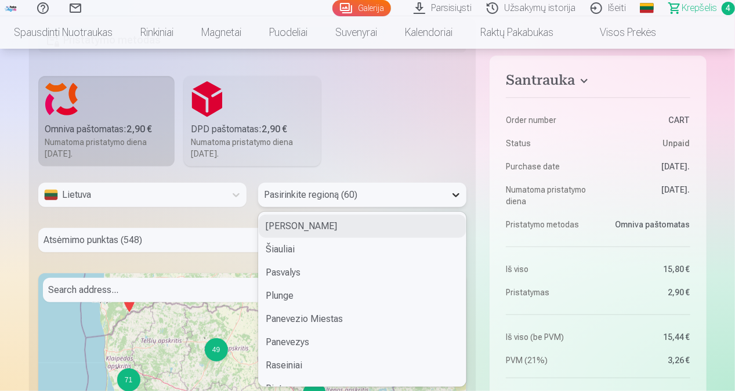
click at [457, 198] on icon at bounding box center [456, 195] width 12 height 12
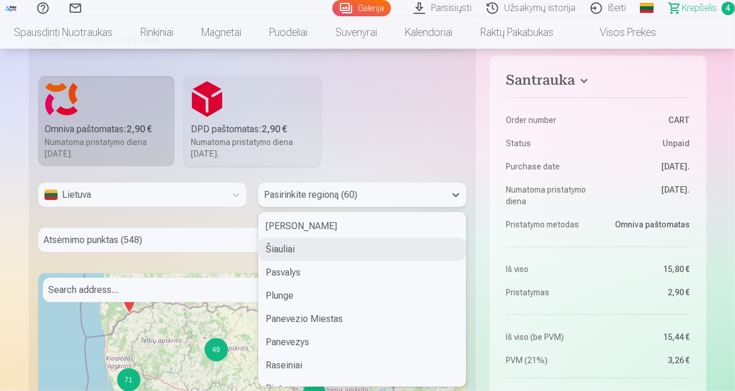
click at [281, 252] on div "Šiauliai" at bounding box center [362, 249] width 207 height 23
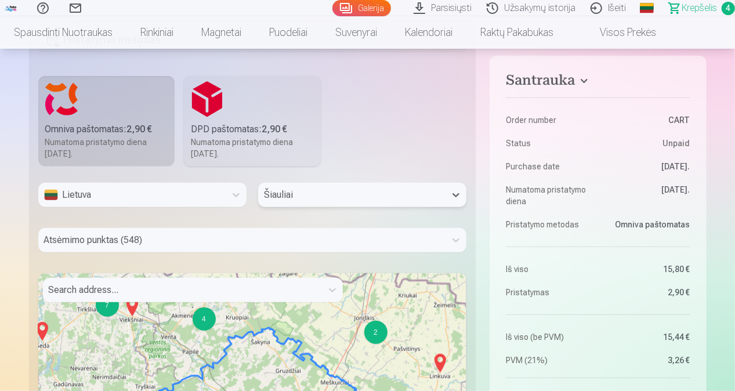
scroll to position [392, 0]
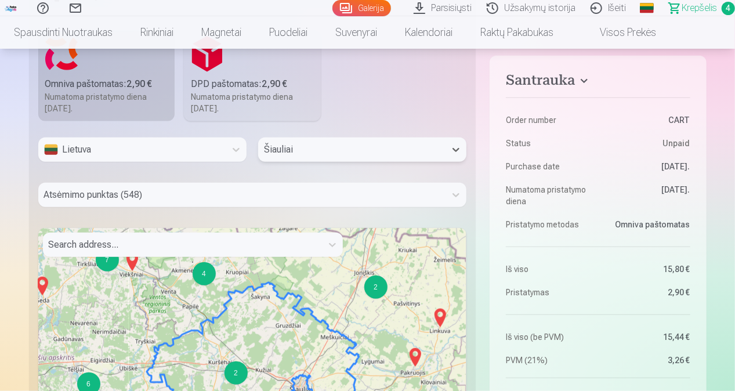
click at [233, 207] on div "Atsėmimo punktas (548)" at bounding box center [252, 195] width 429 height 24
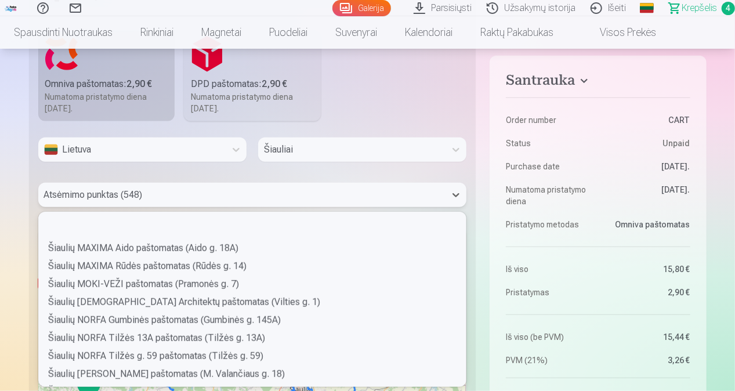
scroll to position [9445, 0]
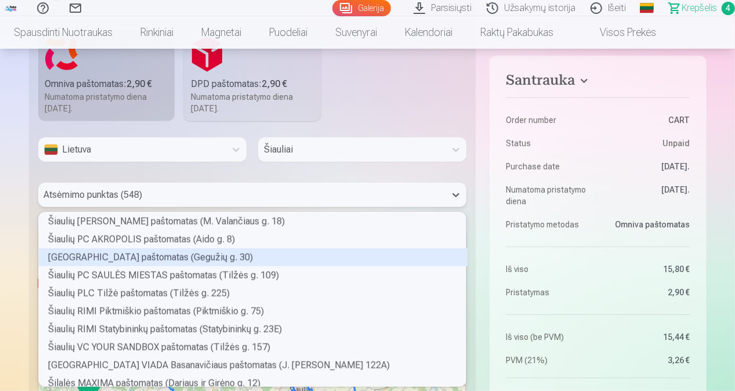
click at [156, 255] on div "Šiaulių PC ARENA paštomatas (Gegužių g. 30)" at bounding box center [253, 257] width 429 height 18
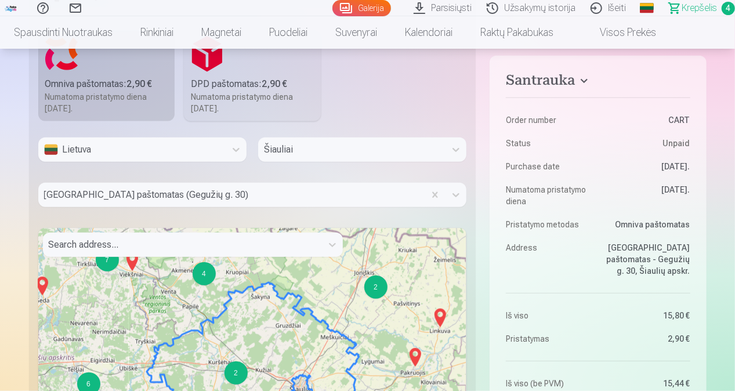
scroll to position [735, 0]
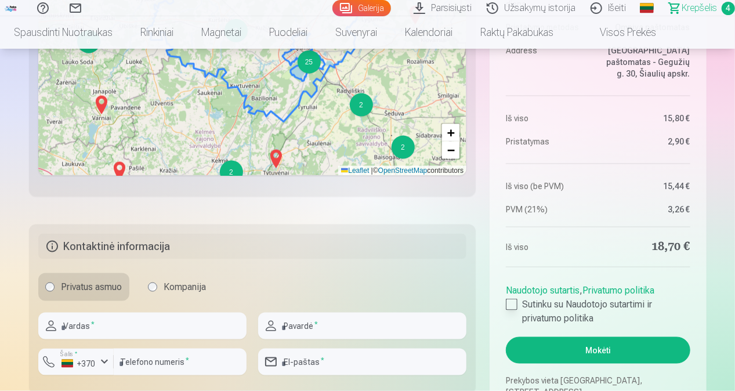
click at [514, 304] on div at bounding box center [512, 305] width 12 height 12
click at [161, 323] on input "text" at bounding box center [142, 326] width 208 height 27
type input "******"
type input "**********"
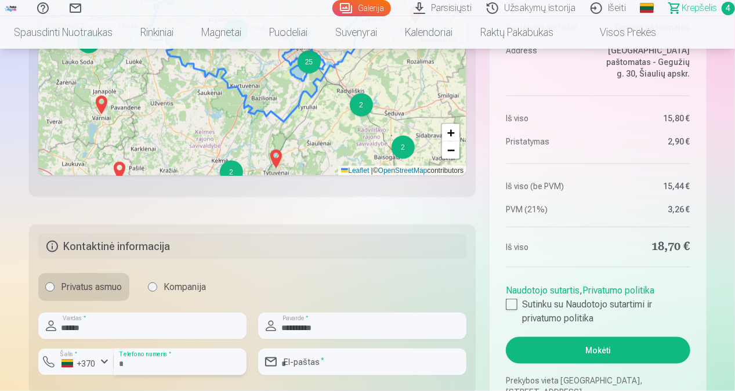
type input "*********"
type input "**********"
click at [127, 363] on input "*********" at bounding box center [180, 362] width 133 height 27
click at [124, 362] on input "*********" at bounding box center [180, 362] width 133 height 27
type input "********"
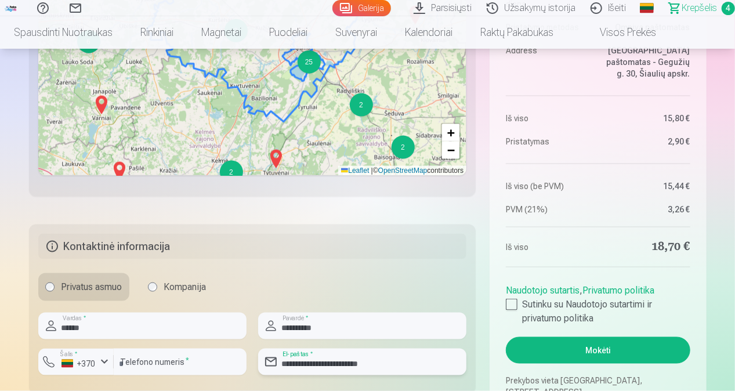
click at [431, 357] on input "**********" at bounding box center [362, 362] width 208 height 27
click at [610, 348] on button "Mokėti" at bounding box center [598, 350] width 184 height 27
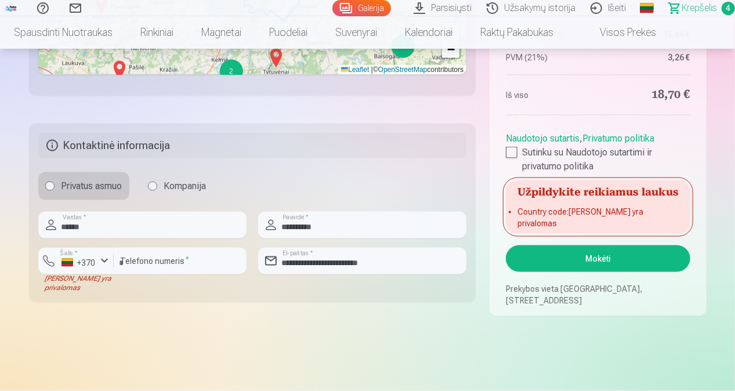
scroll to position [841, 0]
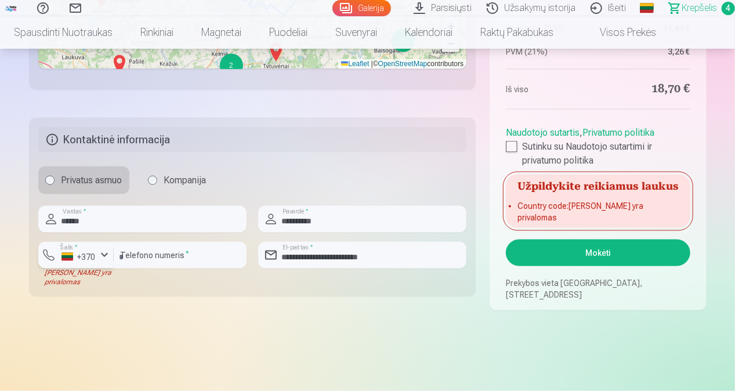
click at [104, 254] on div "button" at bounding box center [104, 255] width 14 height 14
click at [109, 283] on li "+370 Lietuva" at bounding box center [101, 282] width 106 height 23
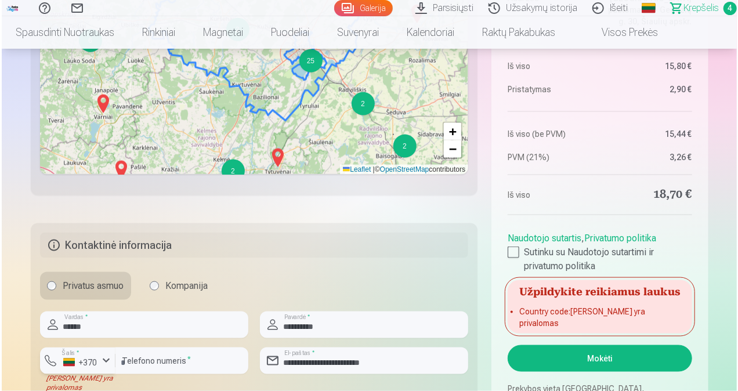
scroll to position [763, 0]
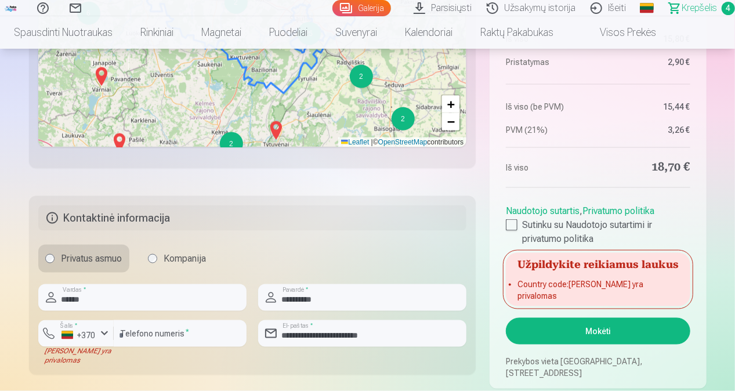
click at [581, 327] on button "Mokėti" at bounding box center [598, 331] width 184 height 27
